Goal: Task Accomplishment & Management: Manage account settings

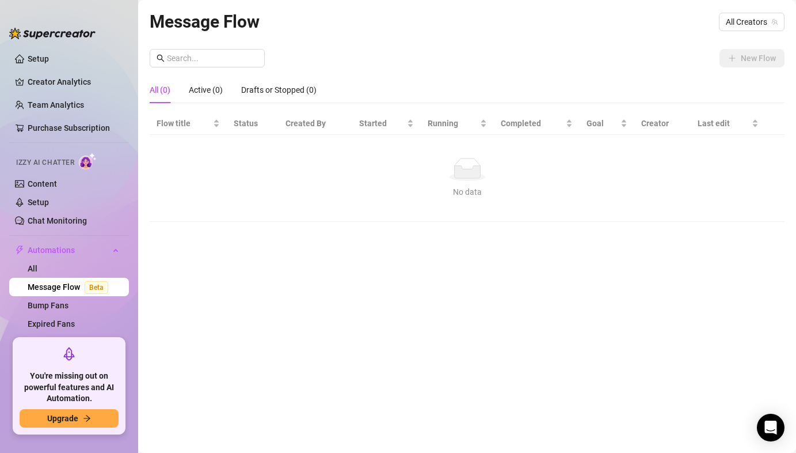
click at [257, 273] on div "Message Flow All Creators New Flow All (0) Active (0) Drafts or Stopped (0) Flo…" at bounding box center [467, 213] width 635 height 410
click at [67, 223] on link "Chat Monitoring" at bounding box center [57, 220] width 59 height 9
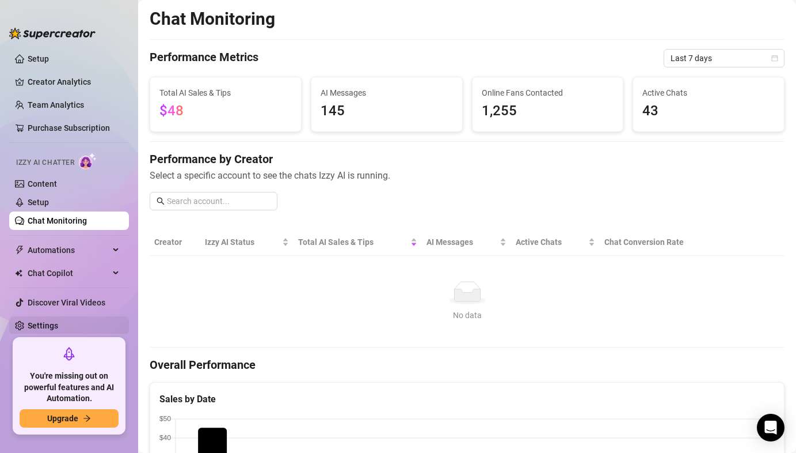
click at [53, 325] on link "Settings" at bounding box center [43, 325] width 31 height 9
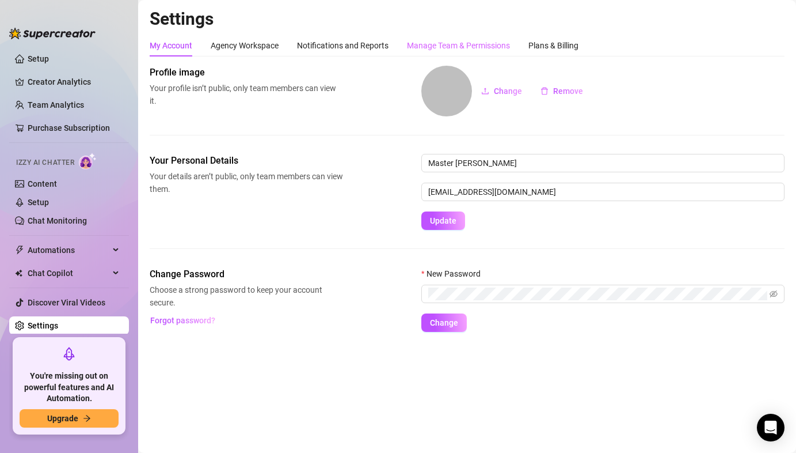
click at [458, 56] on div "Manage Team & Permissions" at bounding box center [458, 46] width 103 height 22
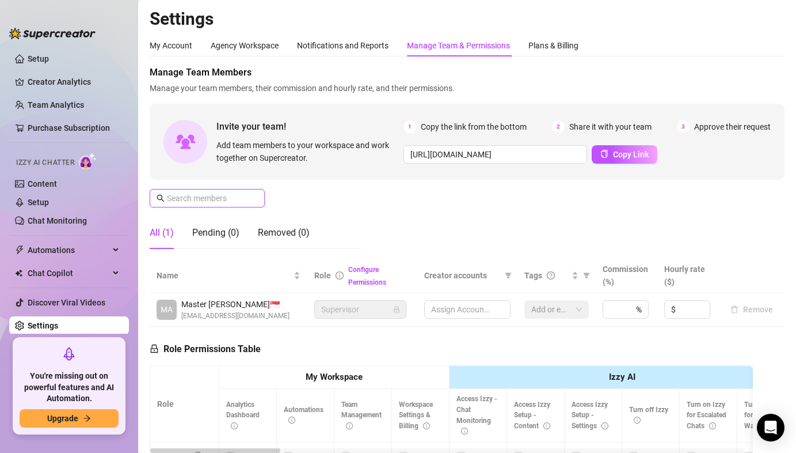
click at [206, 199] on input "text" at bounding box center [208, 198] width 82 height 13
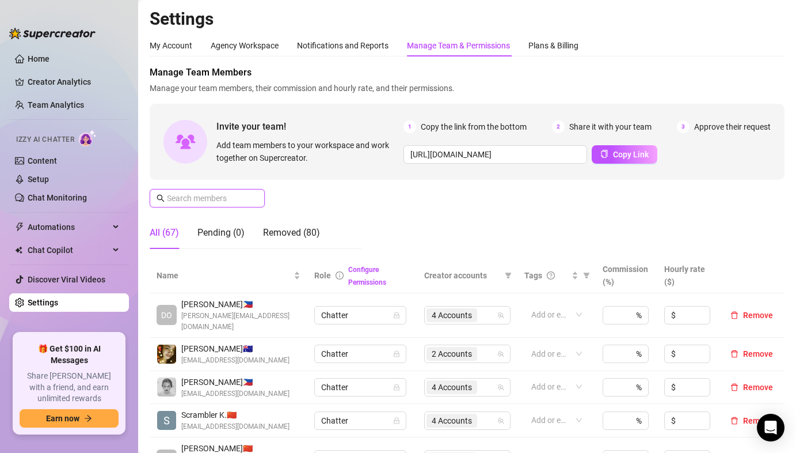
click at [227, 199] on input "text" at bounding box center [208, 198] width 82 height 13
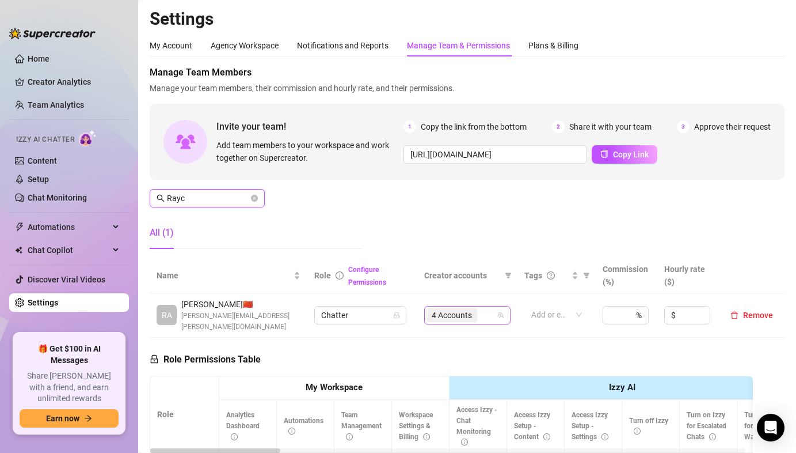
click at [468, 308] on span "4 Accounts" at bounding box center [452, 315] width 51 height 14
type input "Rayc"
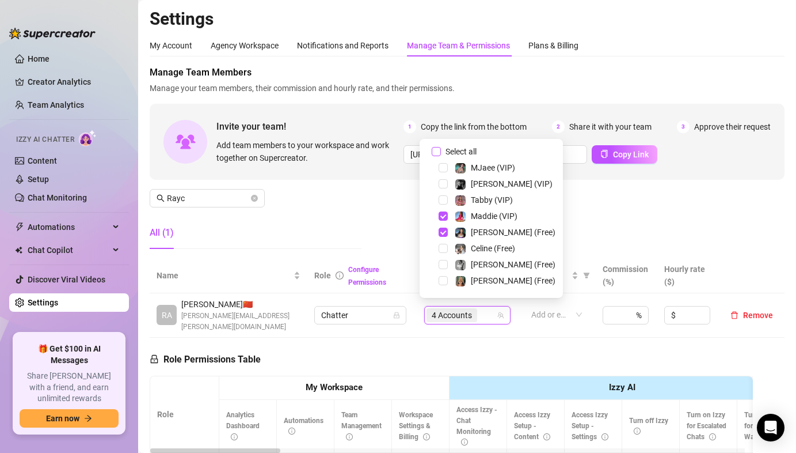
click at [440, 149] on input "Select all" at bounding box center [436, 151] width 9 height 9
checkbox input "false"
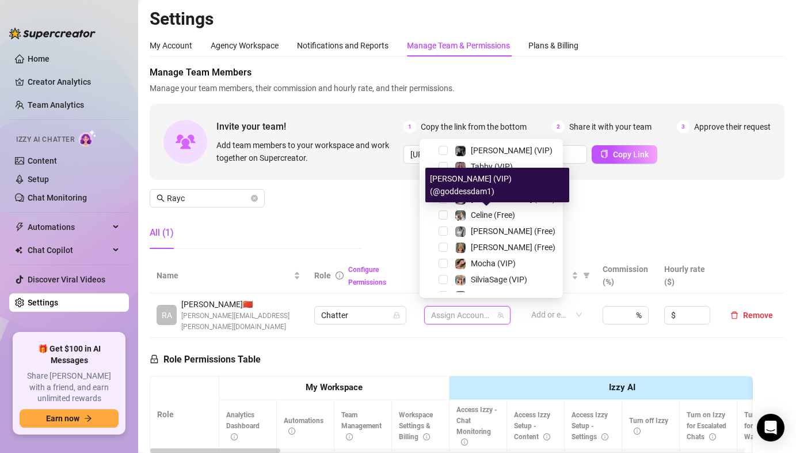
scroll to position [223, 0]
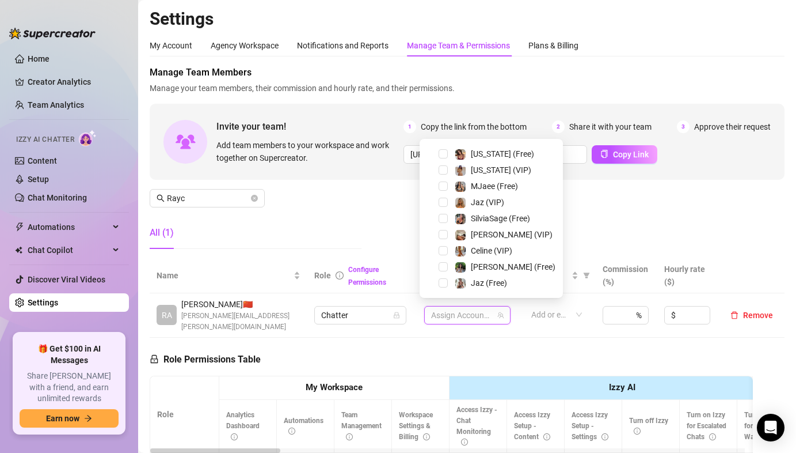
drag, startPoint x: 444, startPoint y: 167, endPoint x: 443, endPoint y: 160, distance: 6.9
click at [444, 167] on span "Select tree node" at bounding box center [443, 169] width 9 height 9
click at [445, 149] on span "Select tree node" at bounding box center [443, 153] width 9 height 9
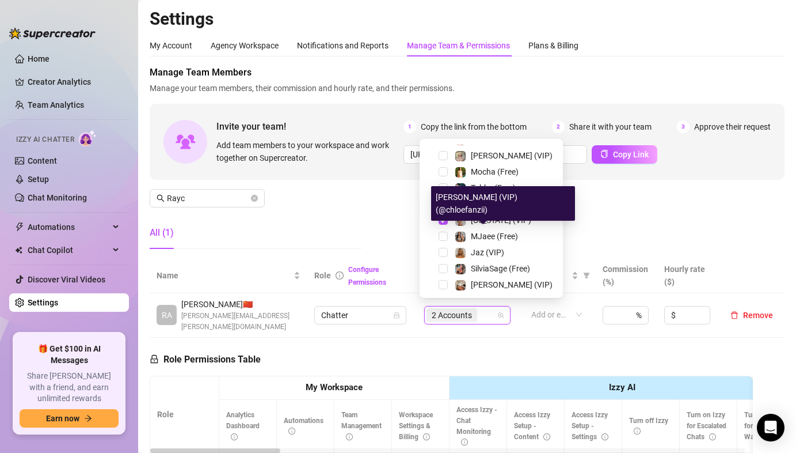
scroll to position [0, 0]
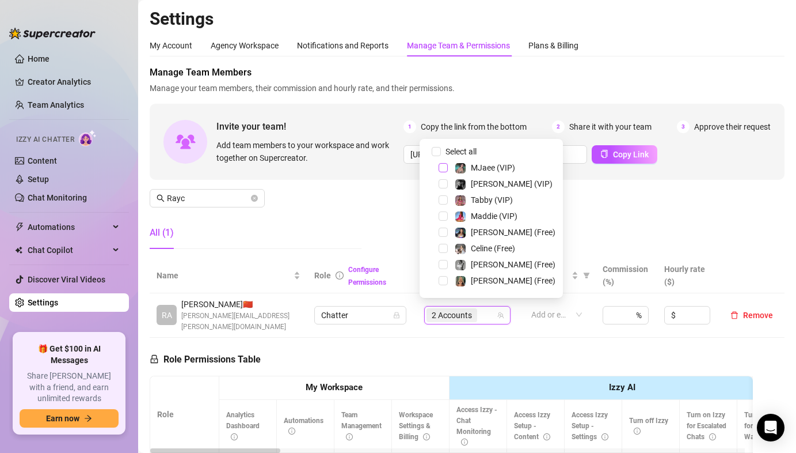
click at [442, 166] on span "Select tree node" at bounding box center [443, 167] width 9 height 9
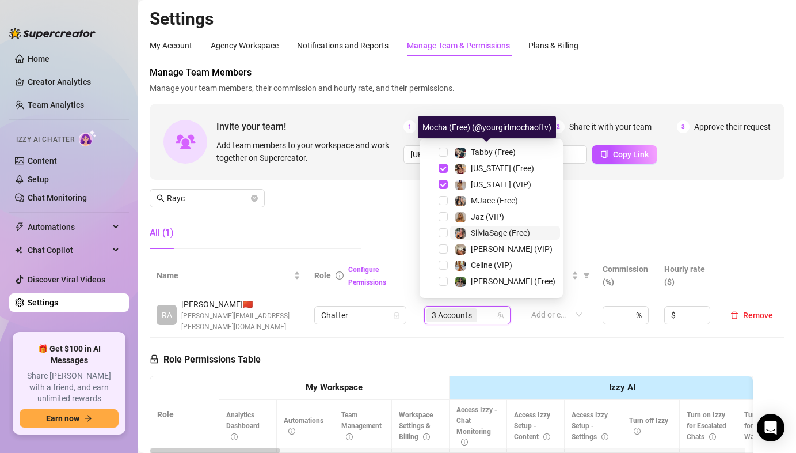
scroll to position [223, 0]
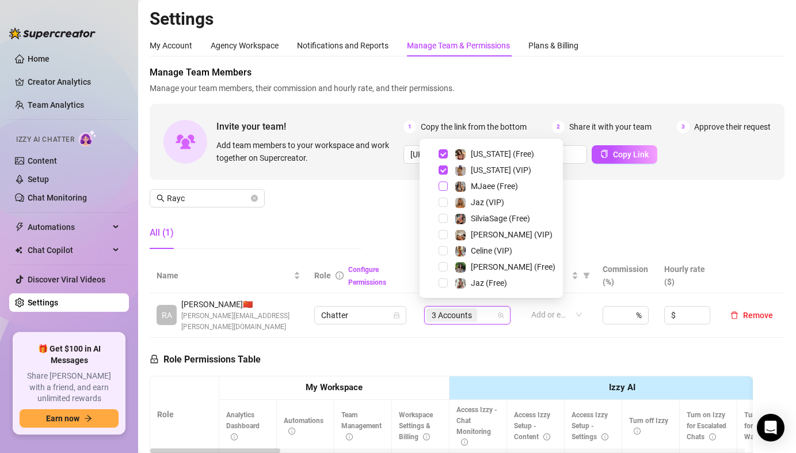
click at [445, 187] on span "Select tree node" at bounding box center [443, 185] width 9 height 9
click at [594, 199] on div "Manage Team Members Manage your team members, their commission and hourly rate,…" at bounding box center [467, 162] width 635 height 192
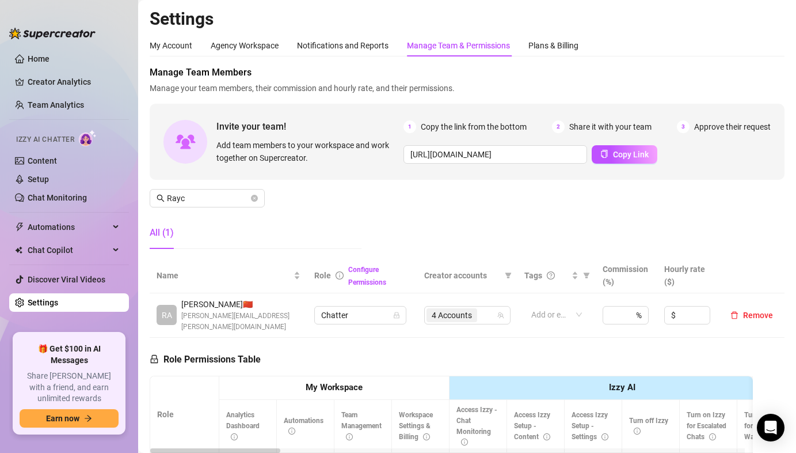
click at [355, 230] on div "All (1)" at bounding box center [256, 232] width 212 height 32
click at [223, 202] on input "Rayc" at bounding box center [208, 198] width 82 height 13
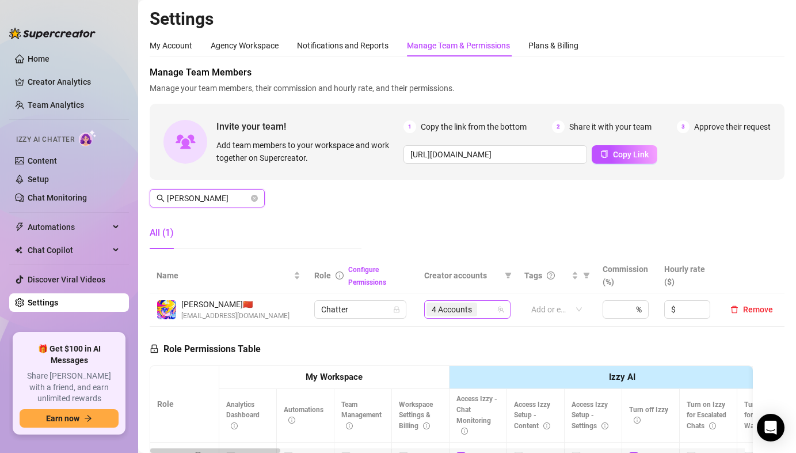
click at [432, 314] on span "4 Accounts" at bounding box center [452, 309] width 40 height 13
click at [446, 311] on span "4 Accounts" at bounding box center [452, 309] width 40 height 13
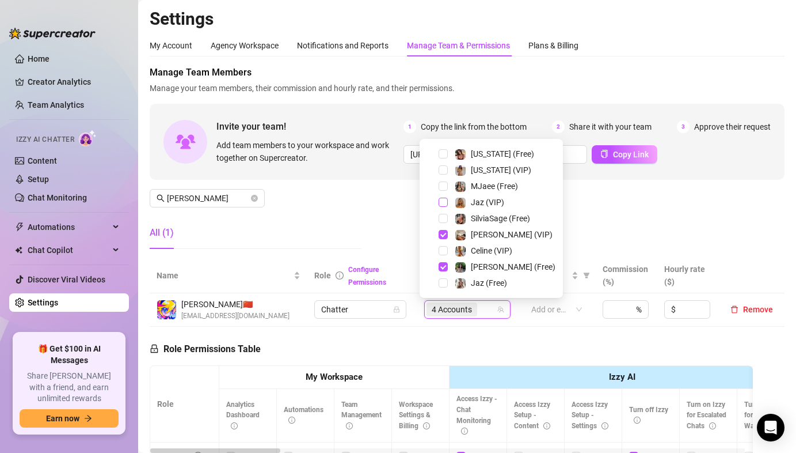
click at [446, 199] on span "Select tree node" at bounding box center [443, 201] width 9 height 9
click at [440, 201] on span "Select tree node" at bounding box center [443, 201] width 9 height 9
click at [395, 204] on div "Manage Team Members Manage your team members, their commission and hourly rate,…" at bounding box center [467, 162] width 635 height 192
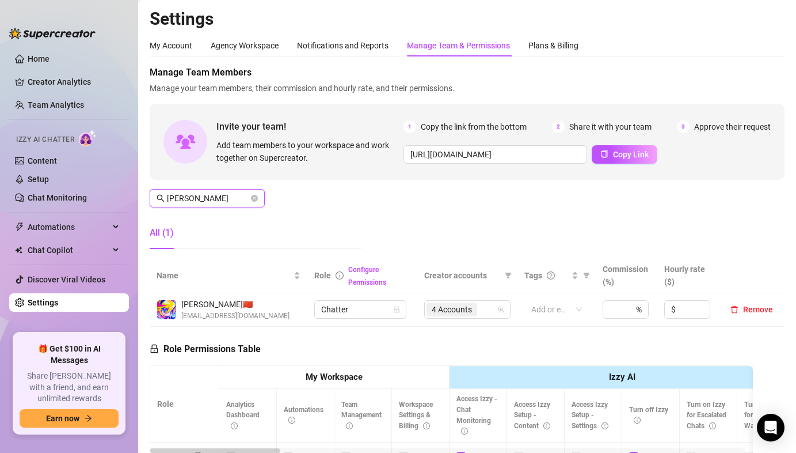
click at [189, 202] on input "Juna" at bounding box center [208, 198] width 82 height 13
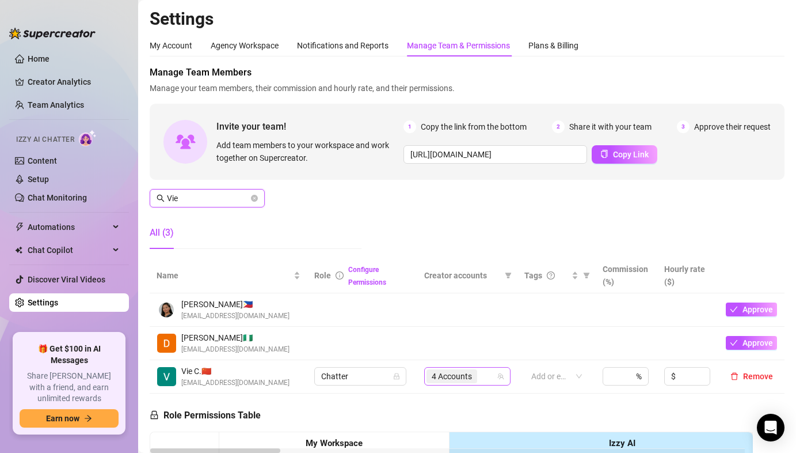
click at [461, 381] on span "4 Accounts" at bounding box center [452, 376] width 40 height 13
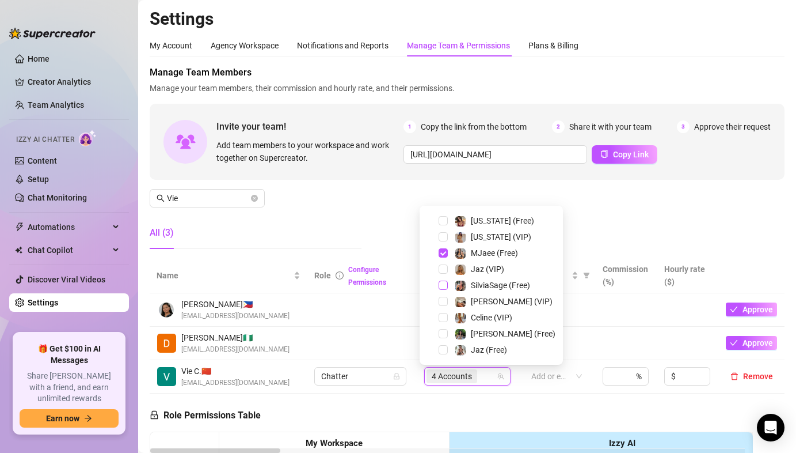
click at [443, 285] on span "Select tree node" at bounding box center [443, 284] width 9 height 9
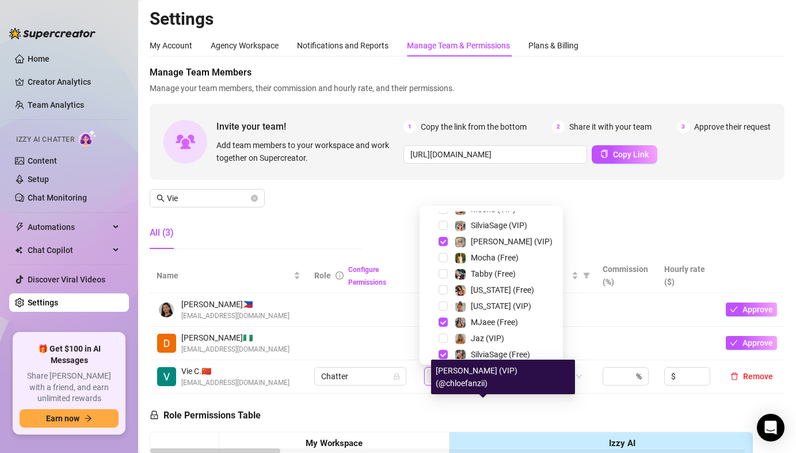
scroll to position [117, 0]
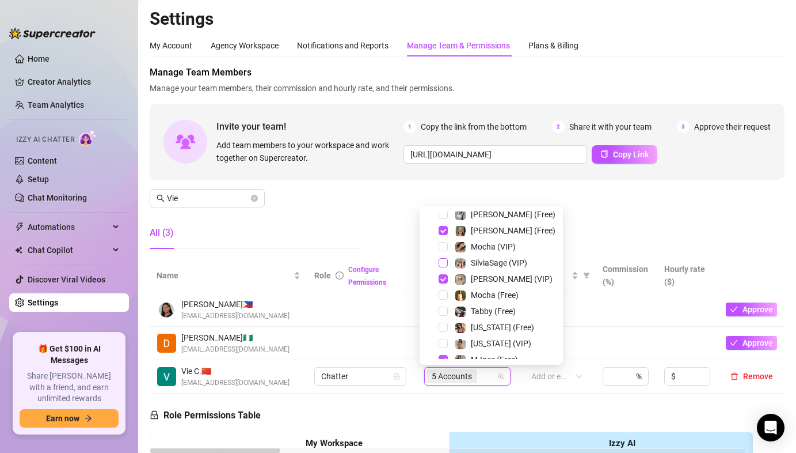
click at [442, 265] on span "Select tree node" at bounding box center [443, 262] width 9 height 9
click at [390, 205] on div "Manage Team Members Manage your team members, their commission and hourly rate,…" at bounding box center [467, 162] width 635 height 192
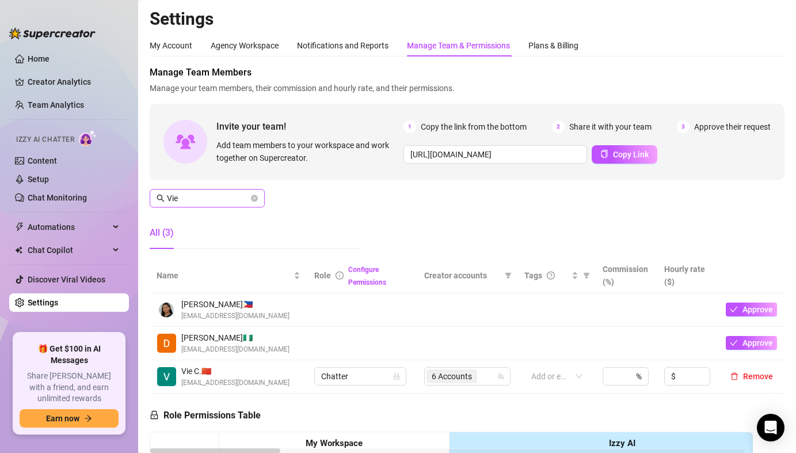
click at [197, 189] on span "Vie" at bounding box center [207, 198] width 115 height 18
click at [198, 197] on input "Vie" at bounding box center [208, 198] width 82 height 13
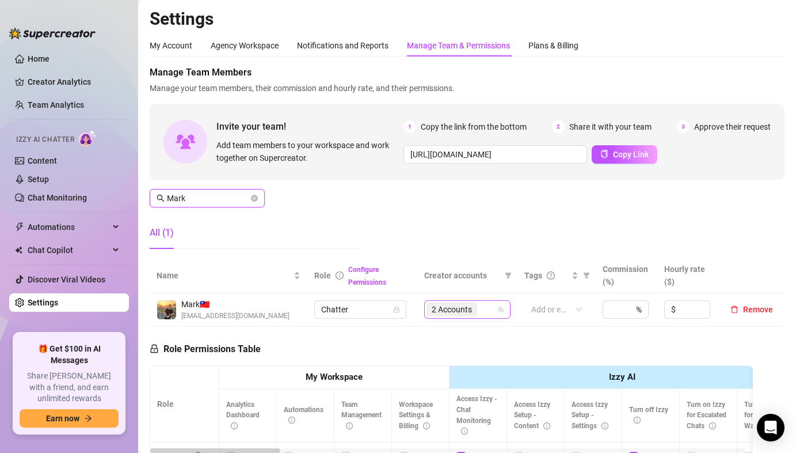
click at [444, 301] on div "2 Accounts" at bounding box center [467, 309] width 86 height 18
type input "Mark"
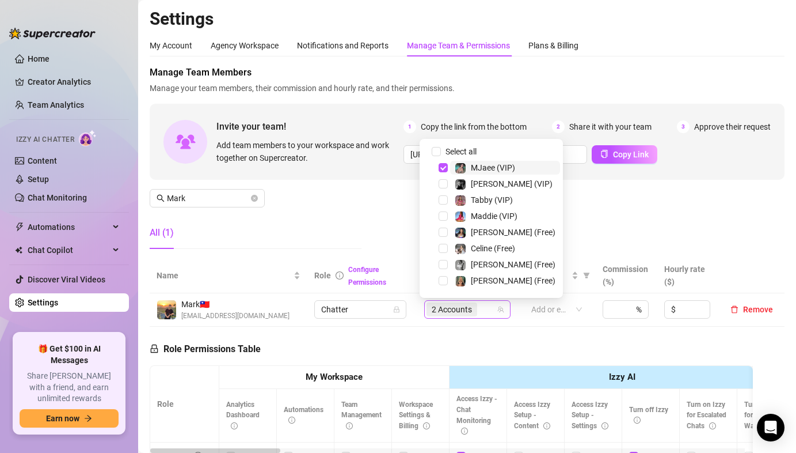
click at [447, 306] on span "2 Accounts" at bounding box center [452, 309] width 40 height 13
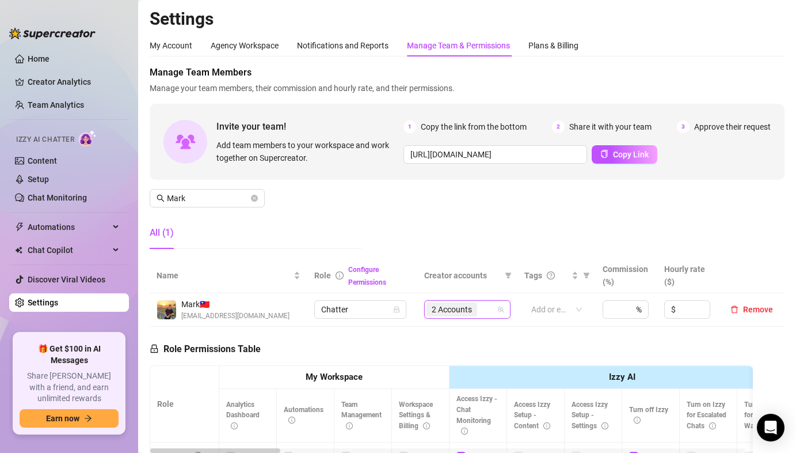
click at [447, 306] on span "2 Accounts" at bounding box center [452, 309] width 40 height 13
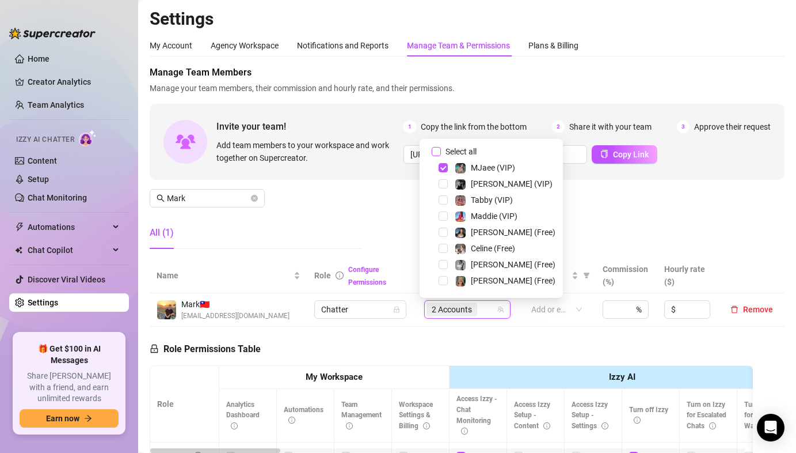
click at [439, 147] on input "Select all" at bounding box center [436, 151] width 9 height 9
checkbox input "false"
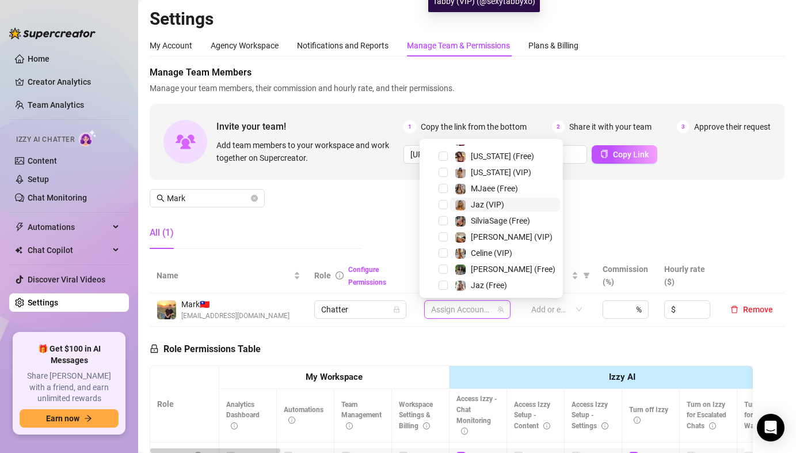
scroll to position [223, 0]
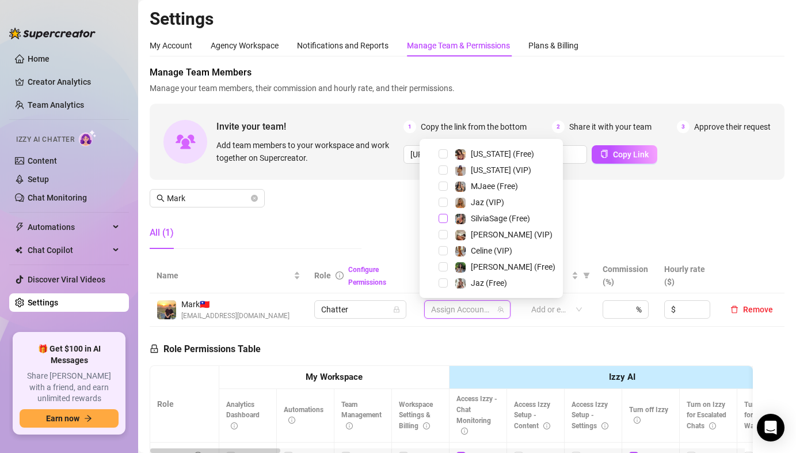
click at [442, 220] on span "Select tree node" at bounding box center [443, 218] width 9 height 9
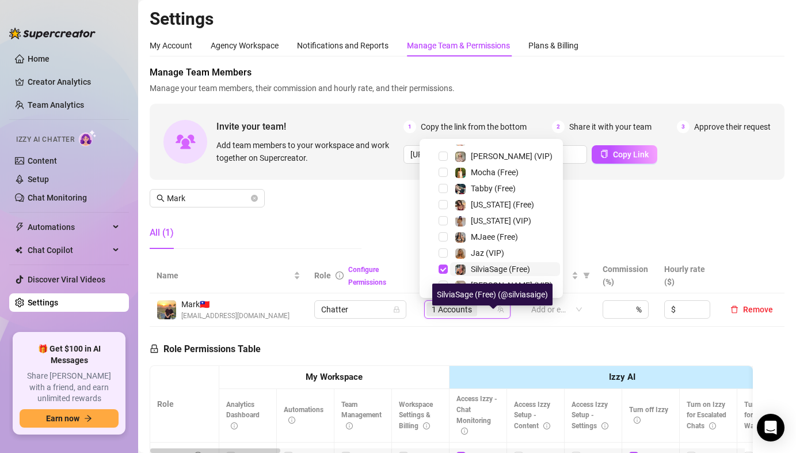
scroll to position [123, 0]
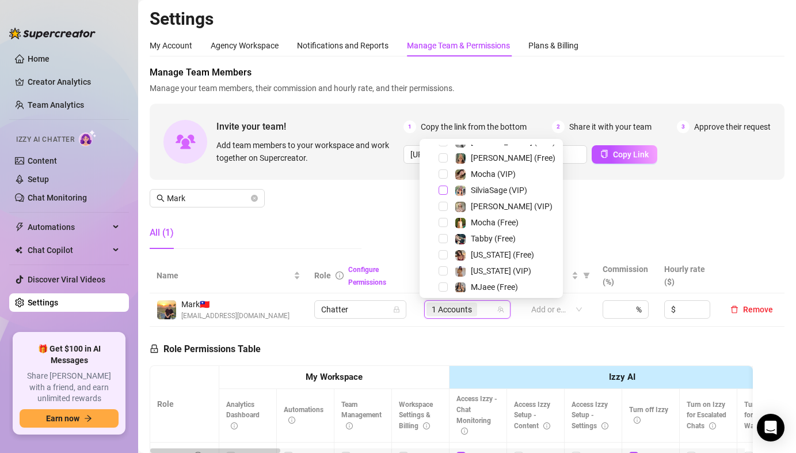
click at [444, 188] on span "Select tree node" at bounding box center [443, 189] width 9 height 9
click at [353, 193] on div "Manage Team Members Manage your team members, their commission and hourly rate,…" at bounding box center [467, 162] width 635 height 192
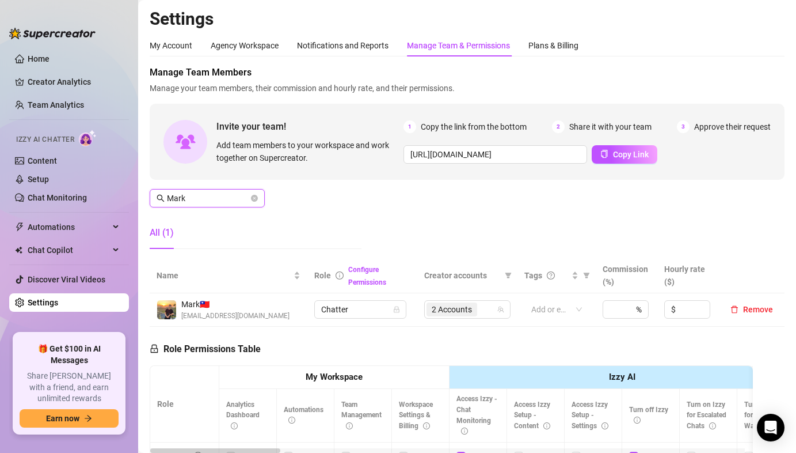
click at [214, 202] on input "Mark" at bounding box center [208, 198] width 82 height 13
click at [214, 201] on input "Mark" at bounding box center [208, 198] width 82 height 13
click at [469, 305] on span "4 Accounts" at bounding box center [452, 309] width 51 height 14
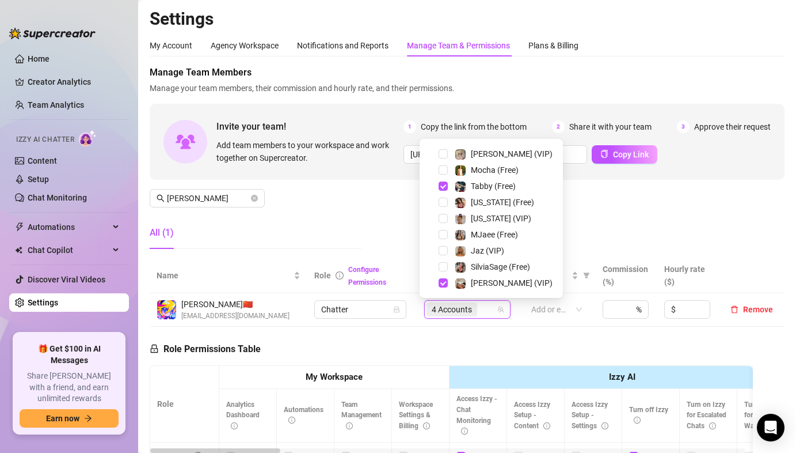
scroll to position [223, 0]
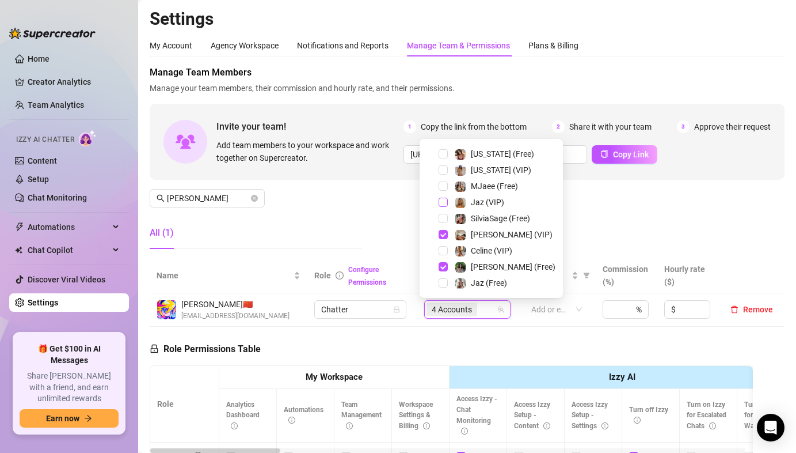
click at [442, 202] on span "Select tree node" at bounding box center [443, 201] width 9 height 9
drag, startPoint x: 444, startPoint y: 283, endPoint x: 464, endPoint y: 263, distance: 28.9
click at [443, 283] on span "Select tree node" at bounding box center [443, 282] width 9 height 9
click at [446, 251] on span "Select tree node" at bounding box center [443, 250] width 9 height 9
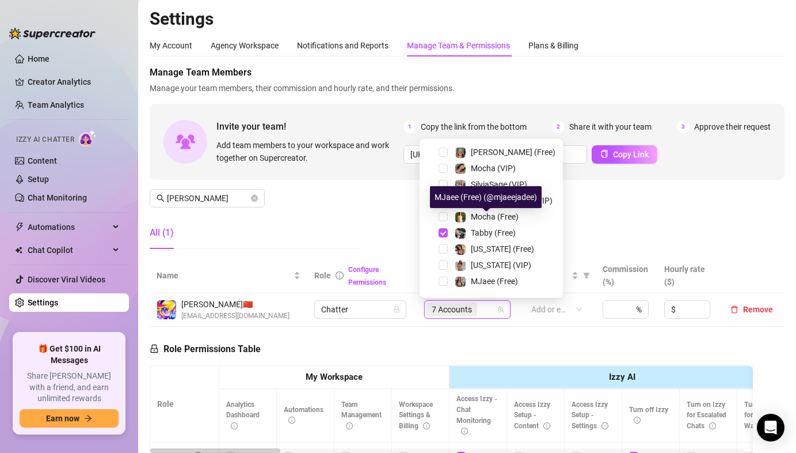
scroll to position [70, 0]
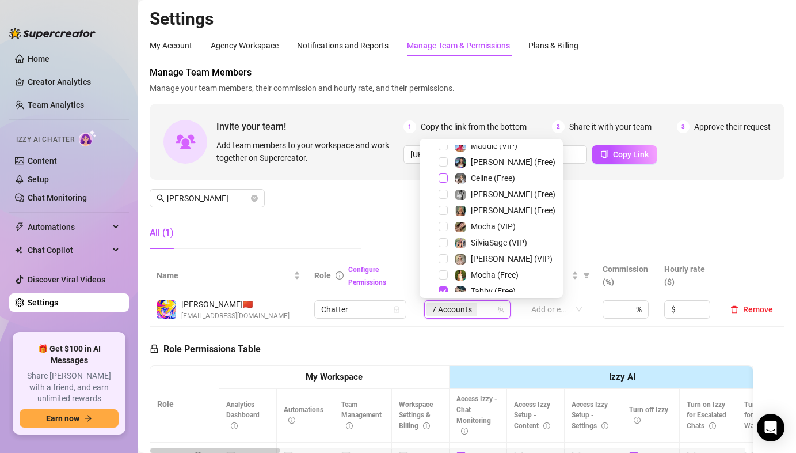
click at [442, 177] on span "Select tree node" at bounding box center [443, 177] width 9 height 9
click at [384, 204] on div "Manage Team Members Manage your team members, their commission and hourly rate,…" at bounding box center [467, 162] width 635 height 192
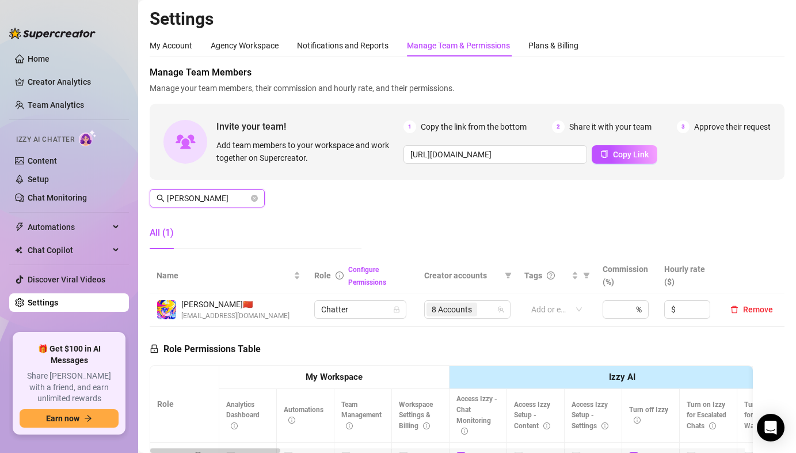
click at [209, 200] on input "Juna" at bounding box center [208, 198] width 82 height 13
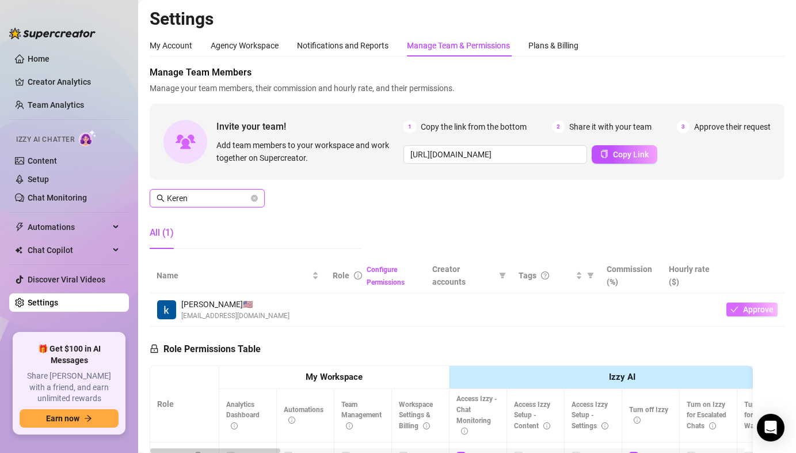
type input "Keren"
click at [755, 309] on span "Approve" at bounding box center [758, 309] width 31 height 9
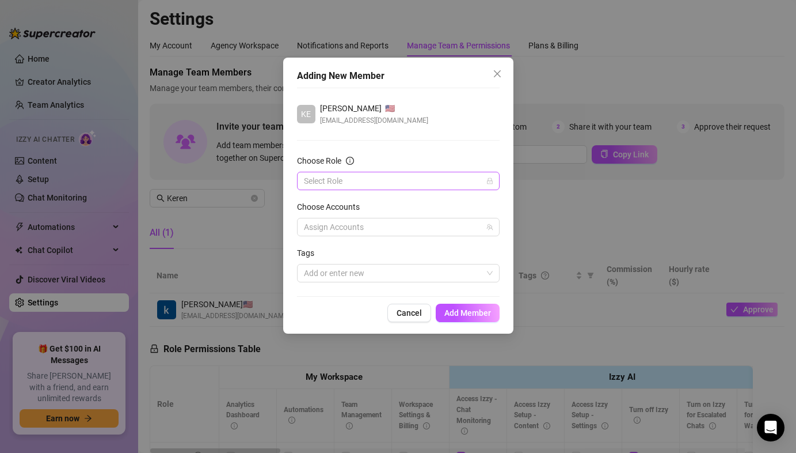
click at [349, 188] on input "Choose Role" at bounding box center [393, 180] width 178 height 17
click at [347, 205] on div "Chatter" at bounding box center [398, 203] width 184 height 13
click at [472, 316] on span "Add Member" at bounding box center [467, 312] width 47 height 9
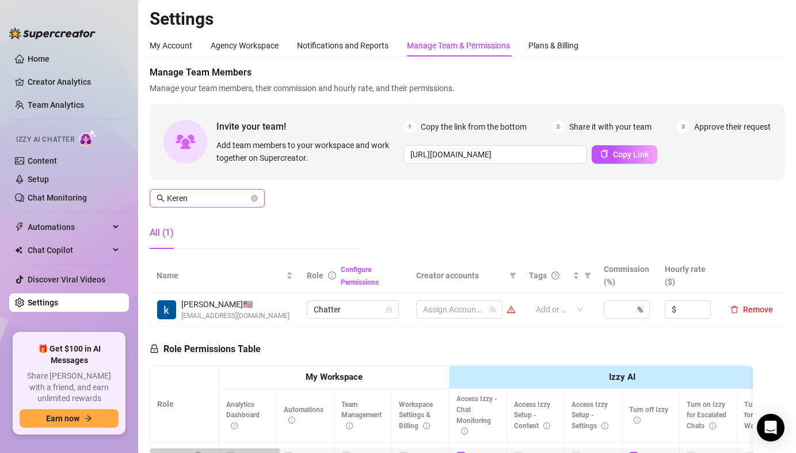
click at [215, 195] on input "Keren" at bounding box center [208, 198] width 82 height 13
click at [450, 310] on div at bounding box center [454, 309] width 70 height 16
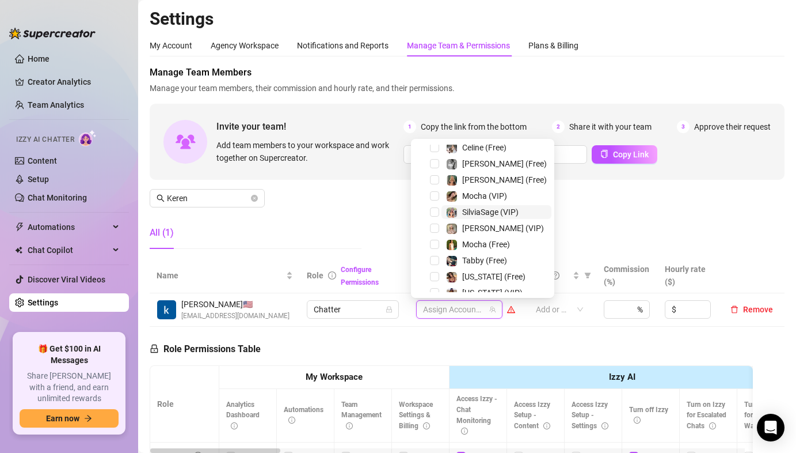
scroll to position [110, 0]
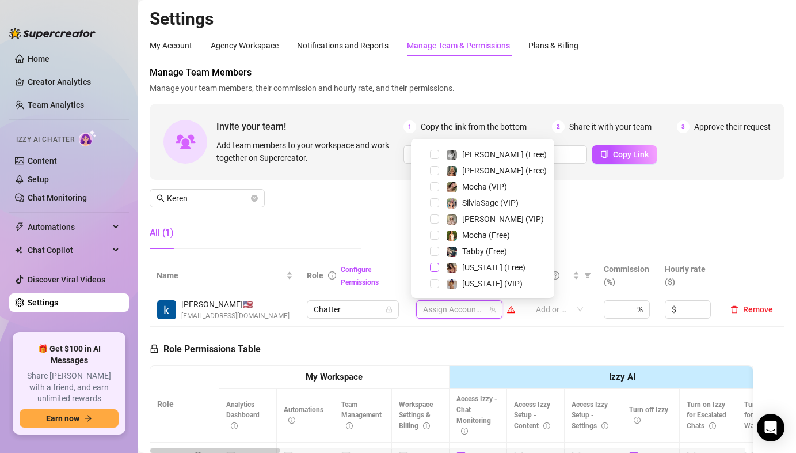
click at [431, 264] on span "Select tree node" at bounding box center [434, 267] width 9 height 9
drag, startPoint x: 436, startPoint y: 279, endPoint x: 506, endPoint y: 266, distance: 70.3
click at [436, 279] on span "Select tree node" at bounding box center [434, 283] width 9 height 9
drag, startPoint x: 648, startPoint y: 228, endPoint x: 654, endPoint y: 245, distance: 17.7
click at [648, 228] on div "Manage Team Members Manage your team members, their commission and hourly rate,…" at bounding box center [467, 162] width 635 height 192
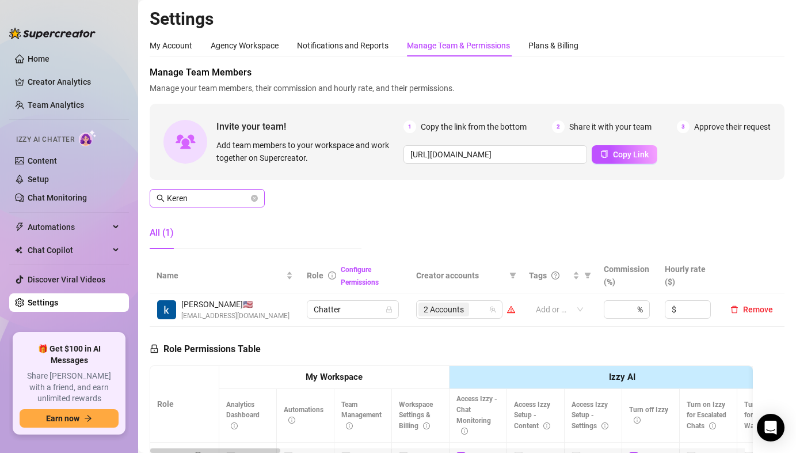
click at [255, 199] on icon "close-circle" at bounding box center [254, 198] width 7 height 7
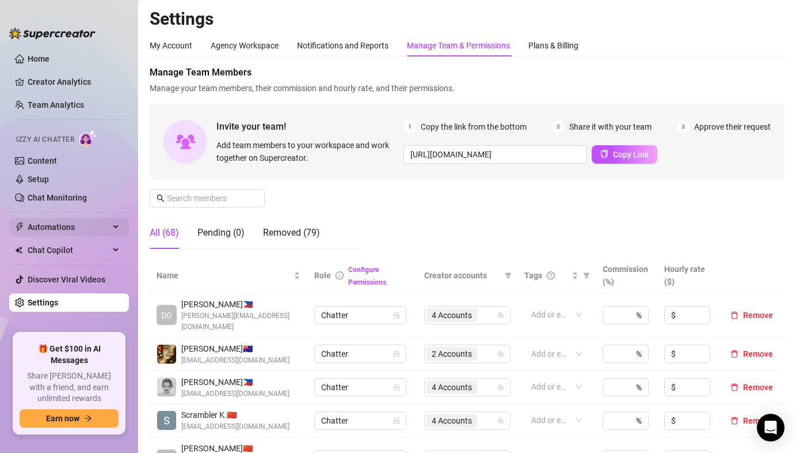
click at [71, 230] on span "Automations" at bounding box center [69, 227] width 82 height 18
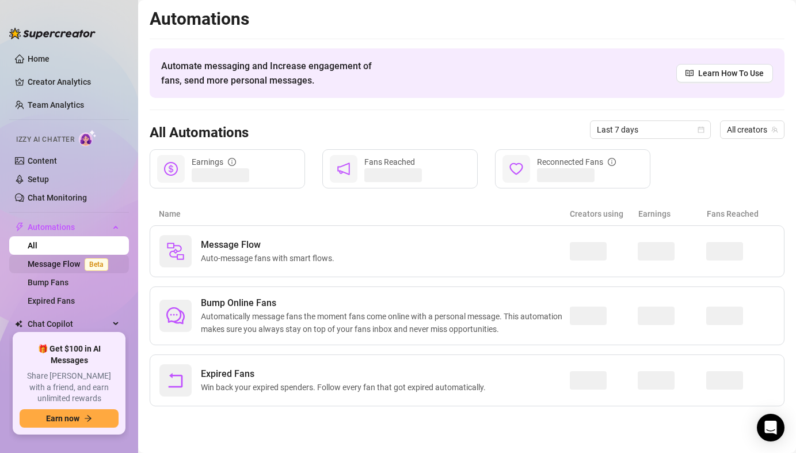
click at [63, 266] on link "Message Flow Beta" at bounding box center [70, 263] width 85 height 9
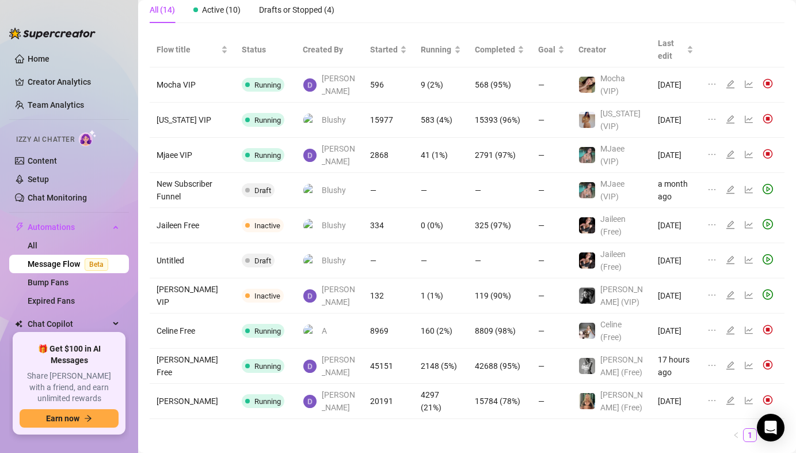
scroll to position [100, 0]
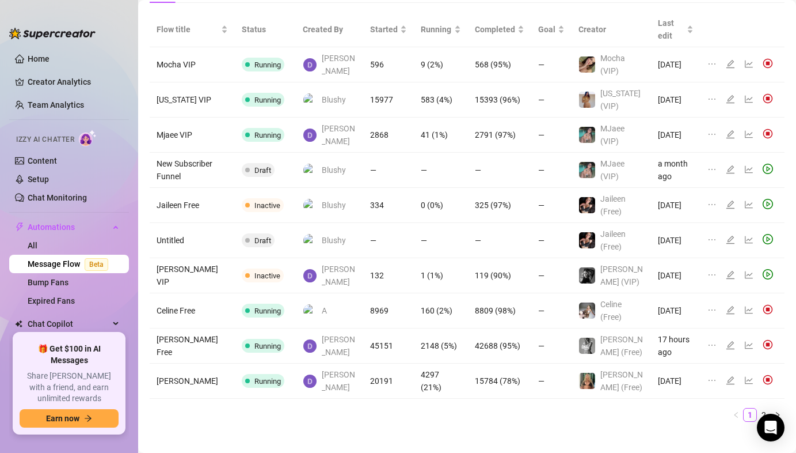
click at [758, 408] on link "2" at bounding box center [764, 414] width 13 height 13
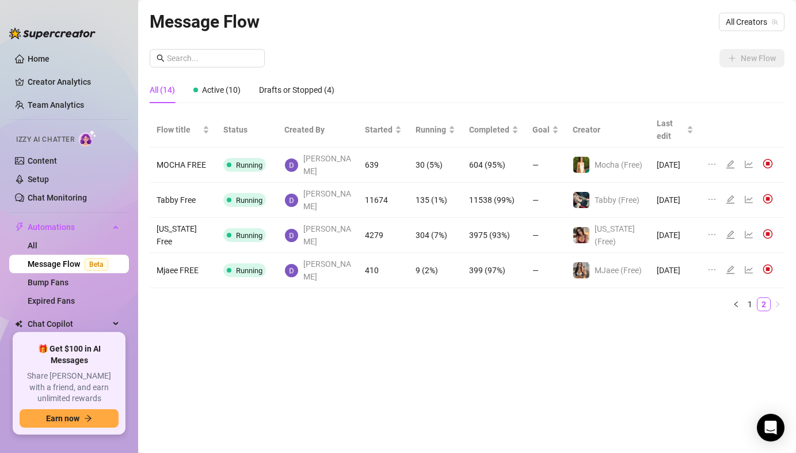
scroll to position [0, 0]
click at [750, 298] on link "1" at bounding box center [750, 304] width 13 height 13
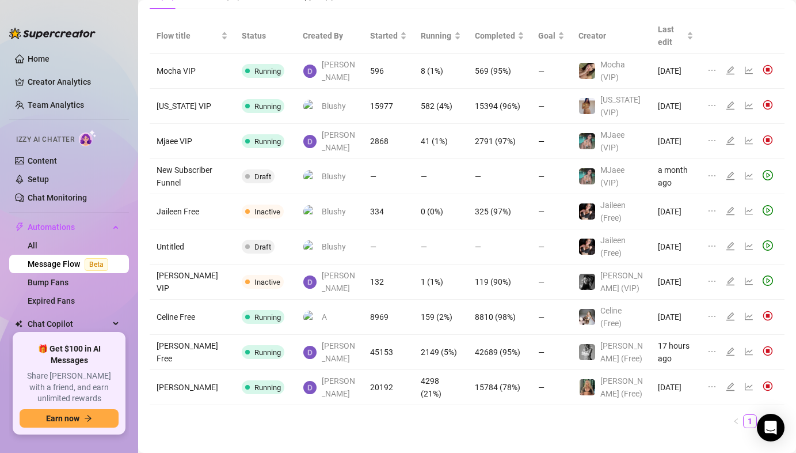
scroll to position [100, 0]
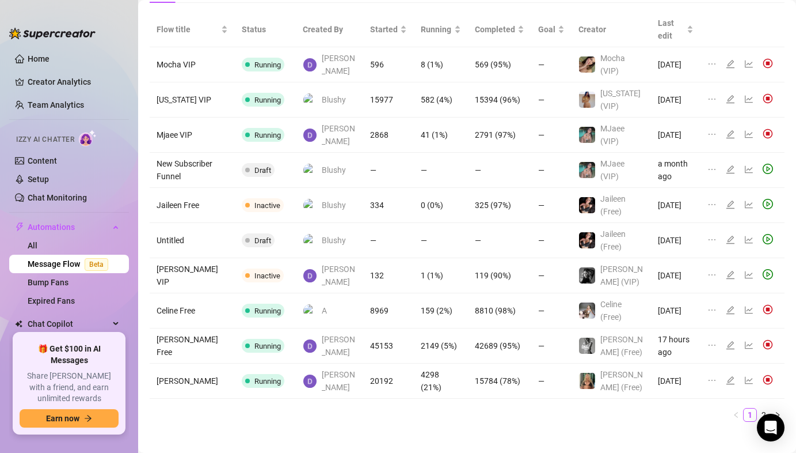
click at [758, 408] on link "2" at bounding box center [764, 414] width 13 height 13
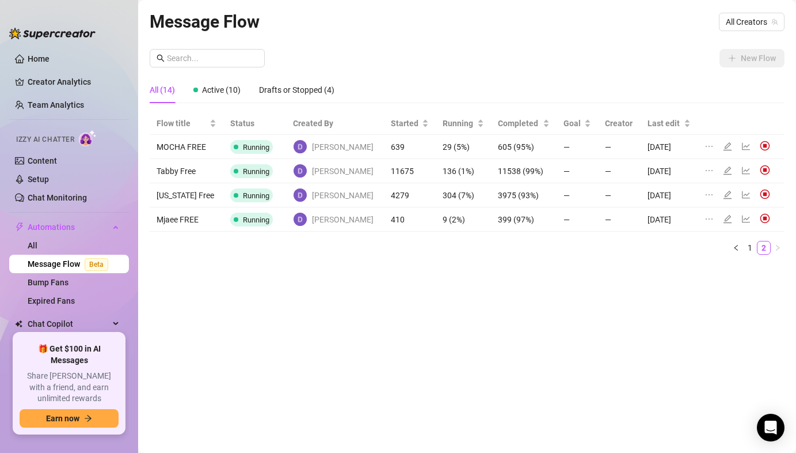
scroll to position [0, 0]
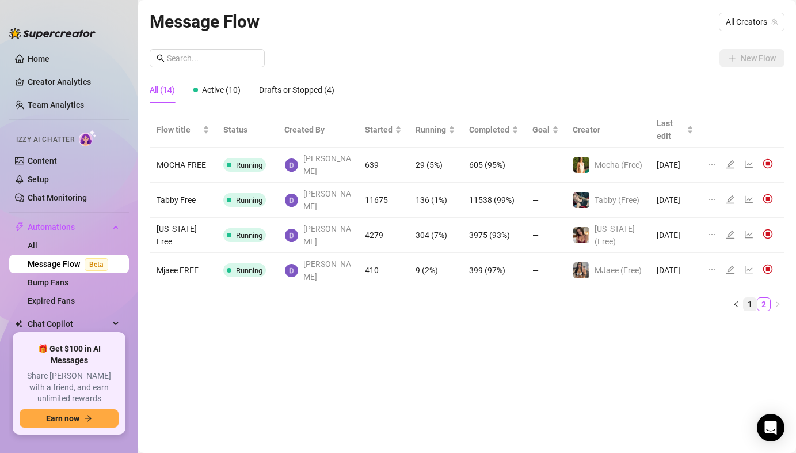
click at [751, 298] on link "1" at bounding box center [750, 304] width 13 height 13
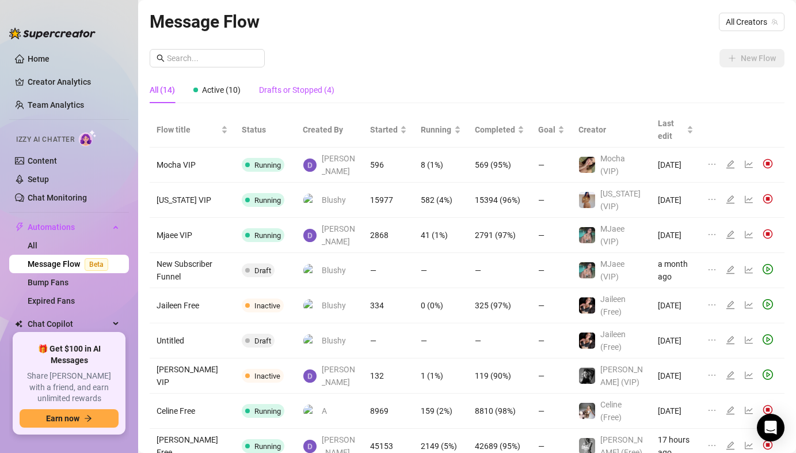
click at [306, 96] on div "Drafts or Stopped (4)" at bounding box center [296, 89] width 75 height 13
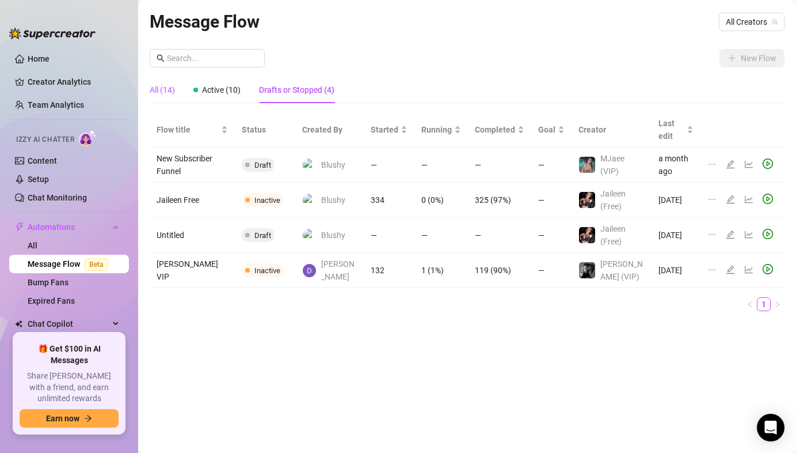
click at [172, 93] on div "All (14)" at bounding box center [162, 89] width 25 height 13
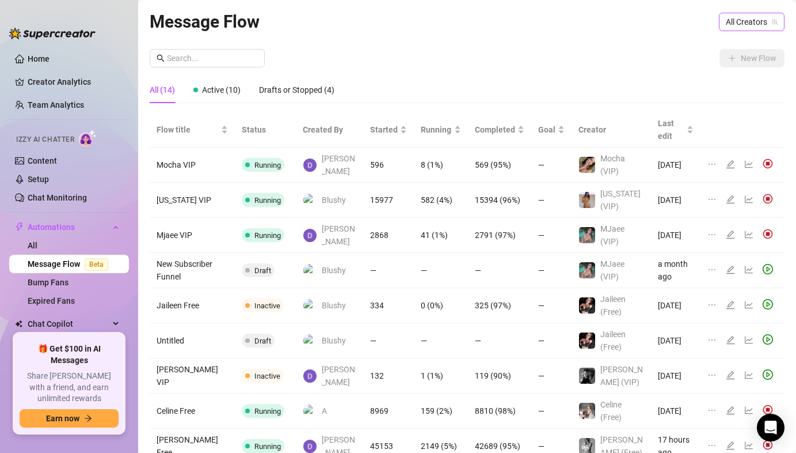
click at [727, 25] on span "All Creators" at bounding box center [752, 21] width 52 height 17
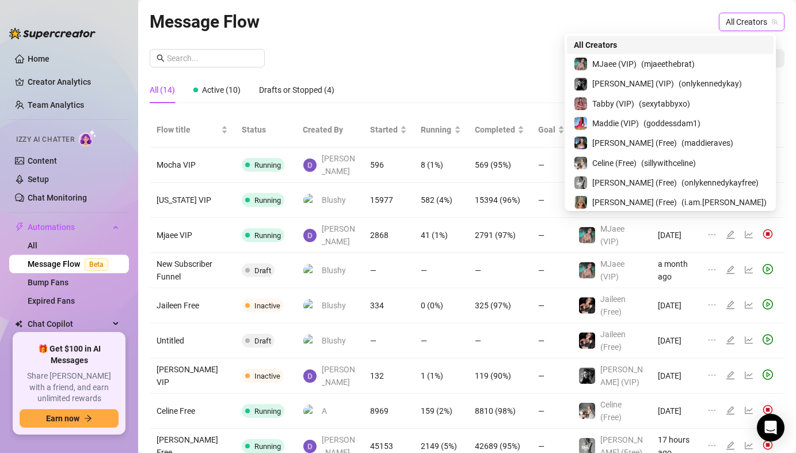
click at [727, 24] on span "All Creators" at bounding box center [752, 21] width 52 height 17
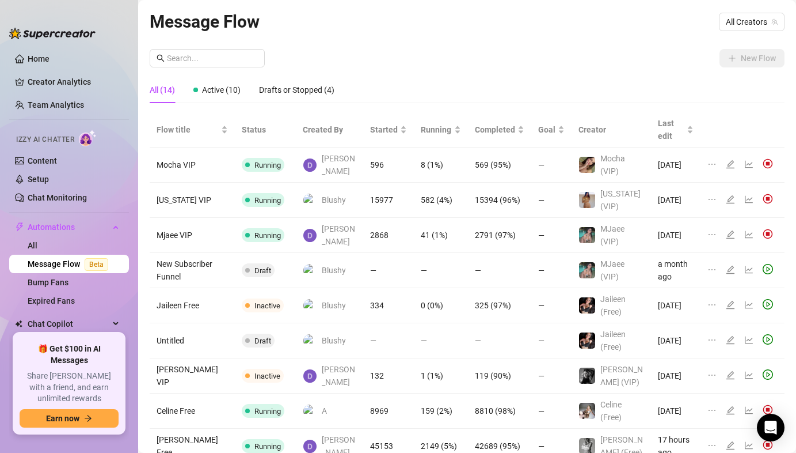
click at [464, 50] on div "New Flow" at bounding box center [467, 58] width 635 height 18
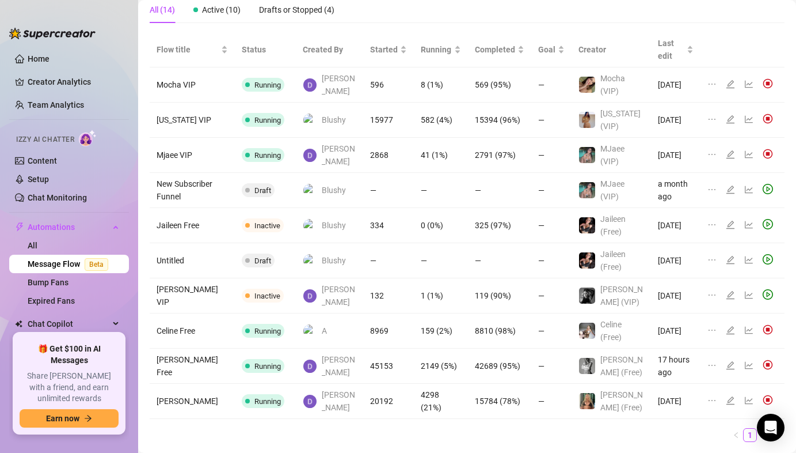
scroll to position [79, 0]
click at [56, 109] on link "Team Analytics" at bounding box center [56, 104] width 56 height 9
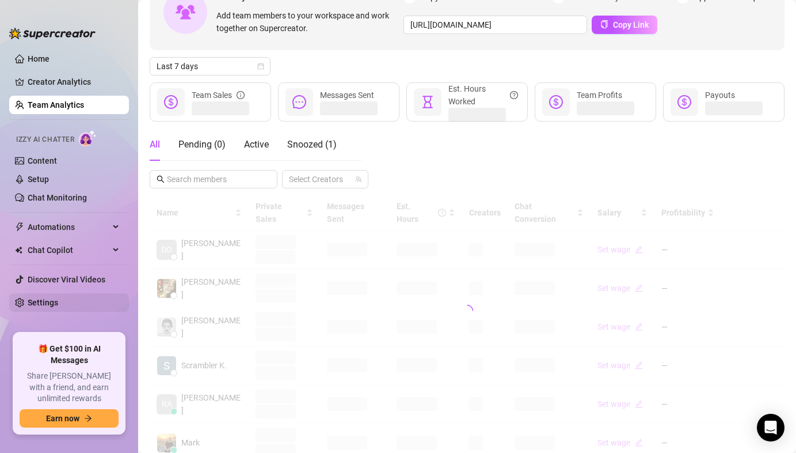
click at [58, 301] on link "Settings" at bounding box center [43, 302] width 31 height 9
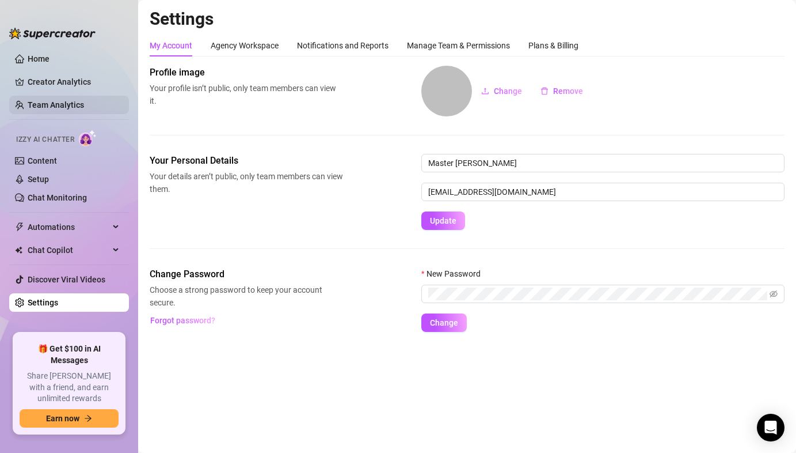
click at [65, 101] on link "Team Analytics" at bounding box center [56, 104] width 56 height 9
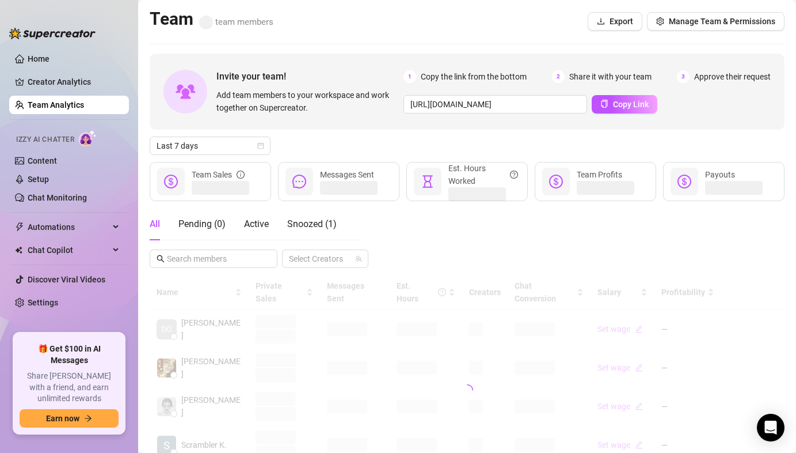
click at [229, 157] on div "Invite your team! Add team members to your workspace and work together on Super…" at bounding box center [467, 391] width 635 height 674
click at [230, 149] on span "Last 7 days" at bounding box center [210, 145] width 107 height 17
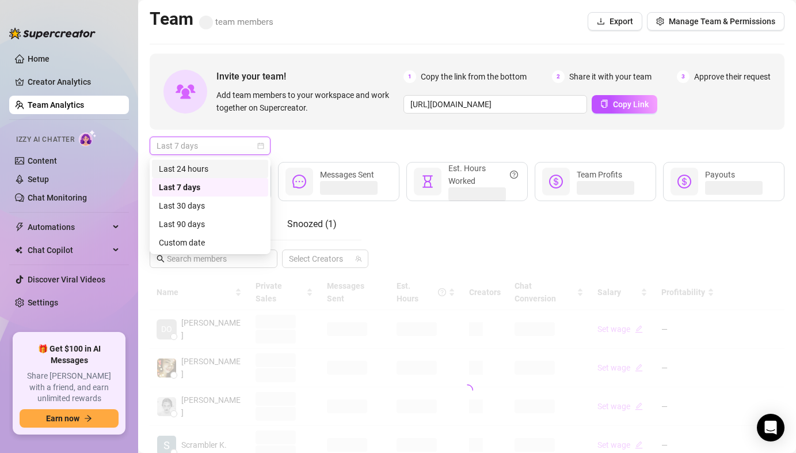
click at [226, 170] on div "Last 24 hours" at bounding box center [210, 168] width 102 height 13
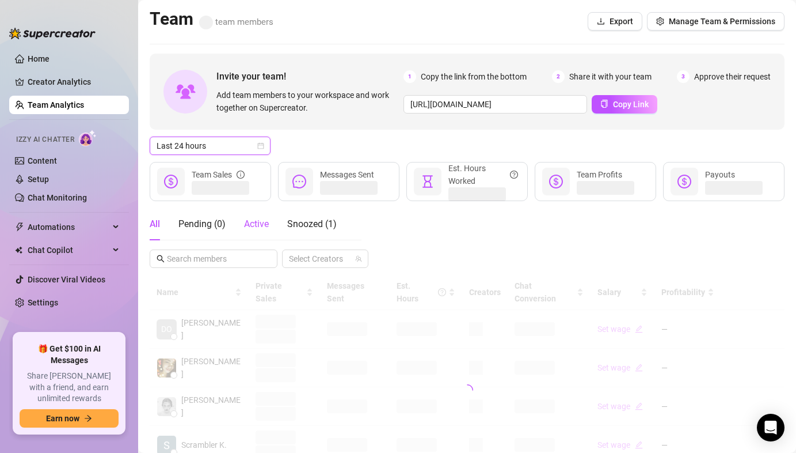
click at [260, 218] on div "Active" at bounding box center [256, 224] width 25 height 14
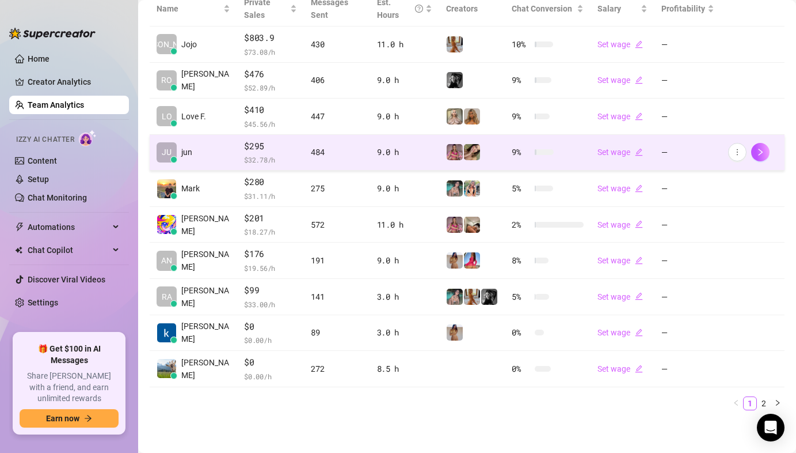
scroll to position [284, 0]
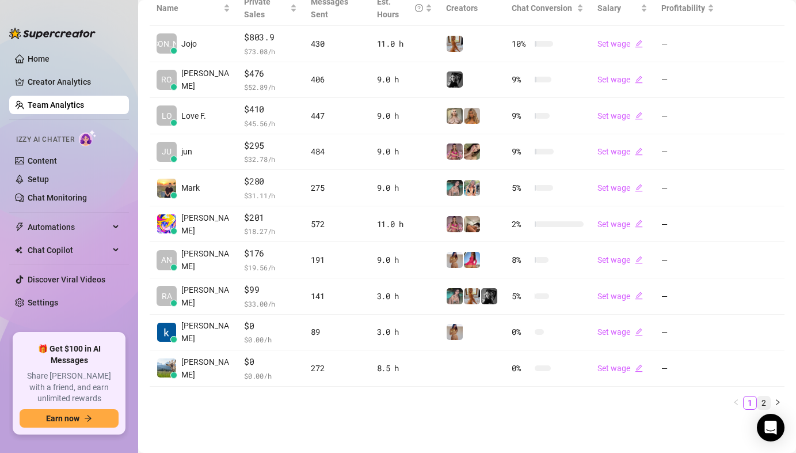
click at [758, 400] on link "2" at bounding box center [764, 402] width 13 height 13
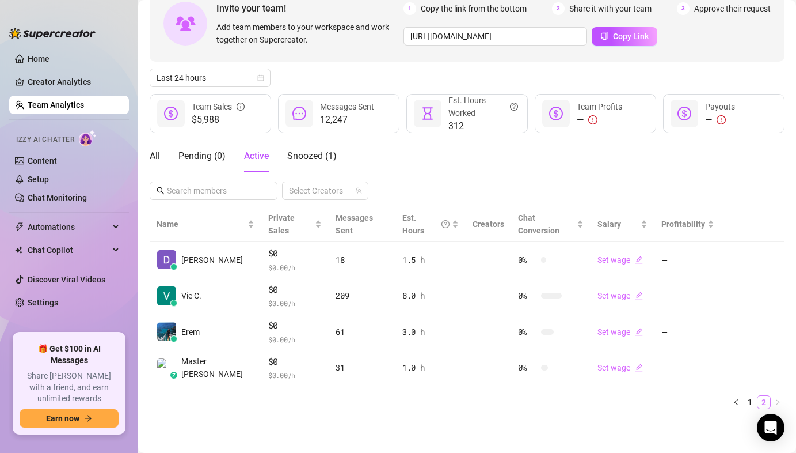
scroll to position [55, 0]
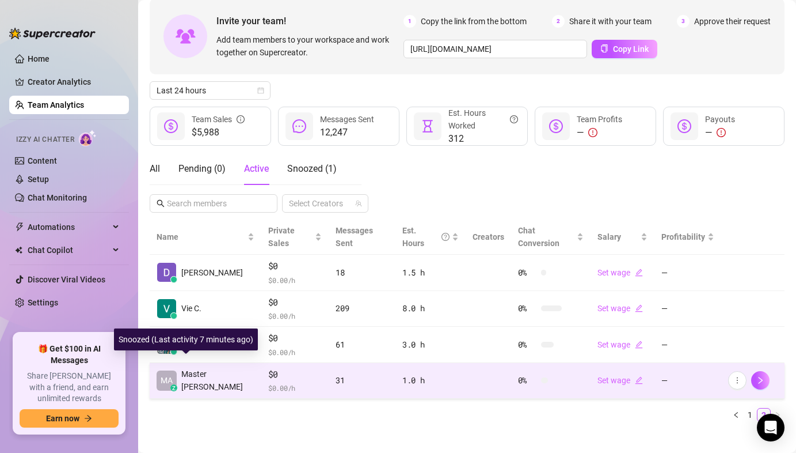
click at [176, 370] on span "MA" at bounding box center [167, 380] width 20 height 20
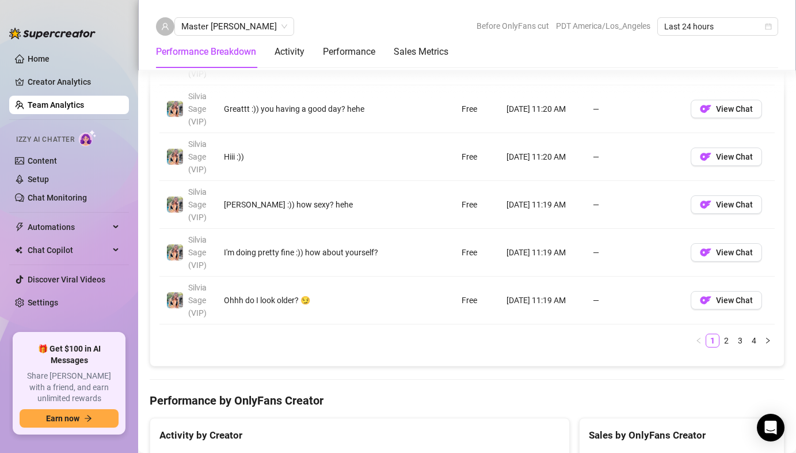
scroll to position [1085, 0]
